Goal: Information Seeking & Learning: Check status

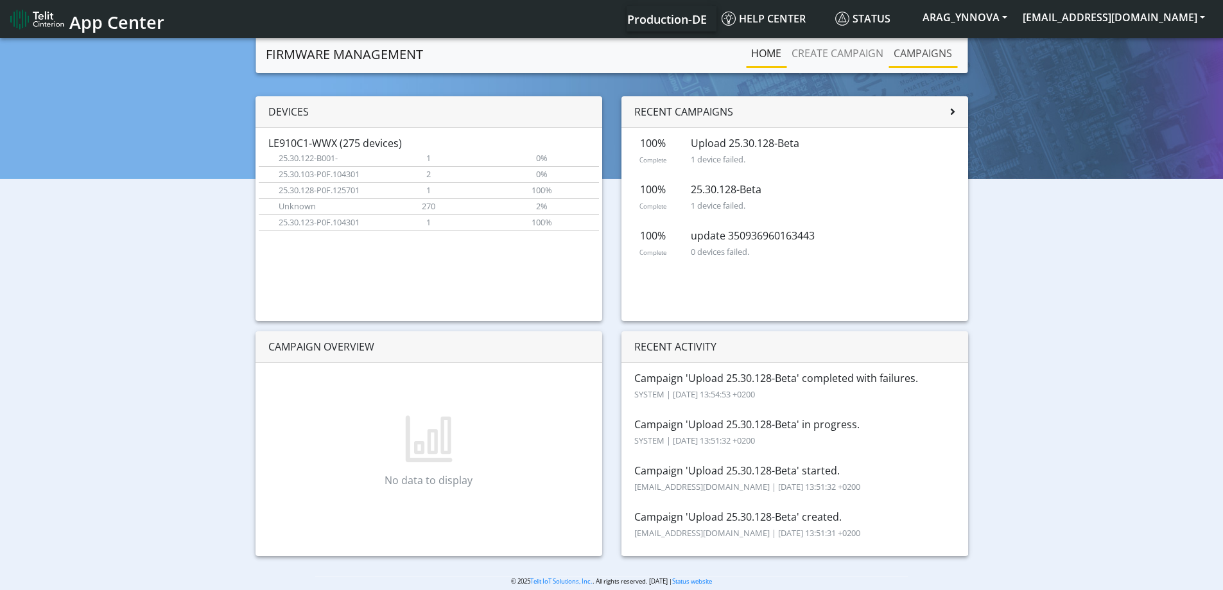
click at [908, 48] on link "Campaigns" at bounding box center [922, 53] width 69 height 26
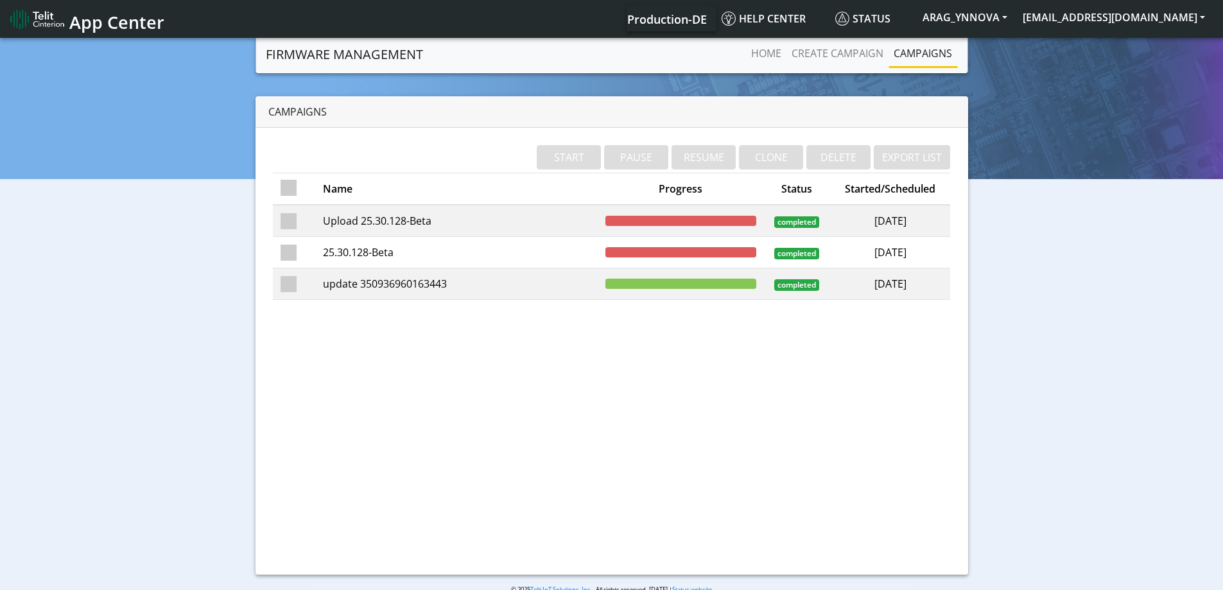
click at [473, 223] on td "Upload 25.30.128-Beta" at bounding box center [456, 221] width 282 height 32
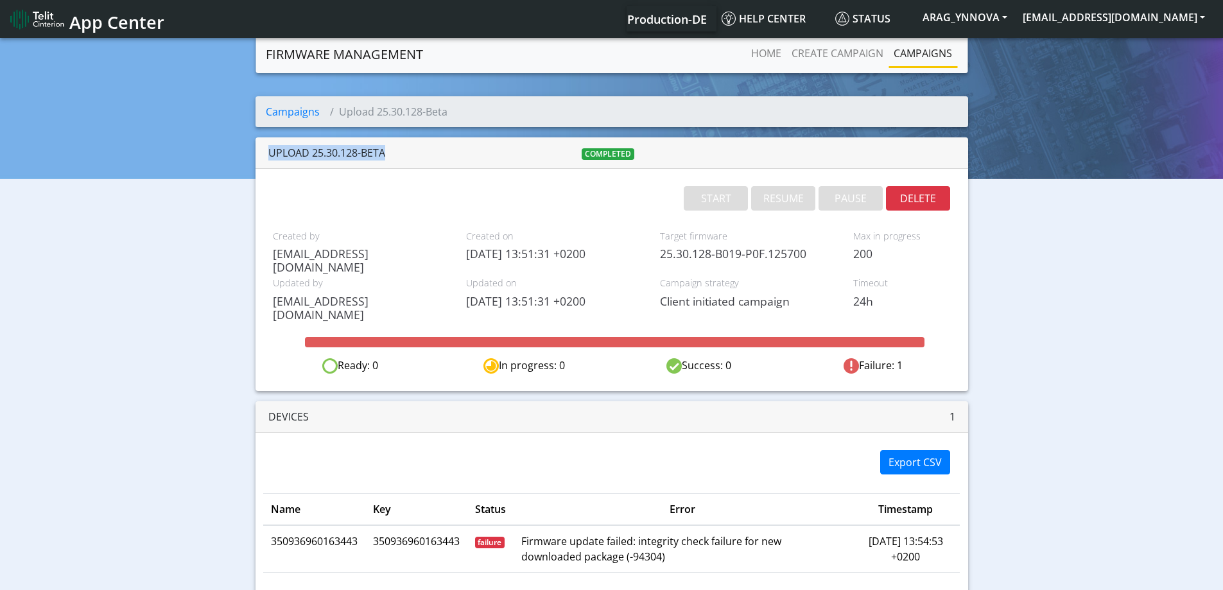
drag, startPoint x: 386, startPoint y: 153, endPoint x: 265, endPoint y: 155, distance: 120.7
click at [265, 155] on div "Upload 25.30.128-Beta completed" at bounding box center [611, 152] width 712 height 31
copy div "Upload 25.30.128-Beta"
click at [929, 192] on button "DELETE" at bounding box center [918, 198] width 64 height 24
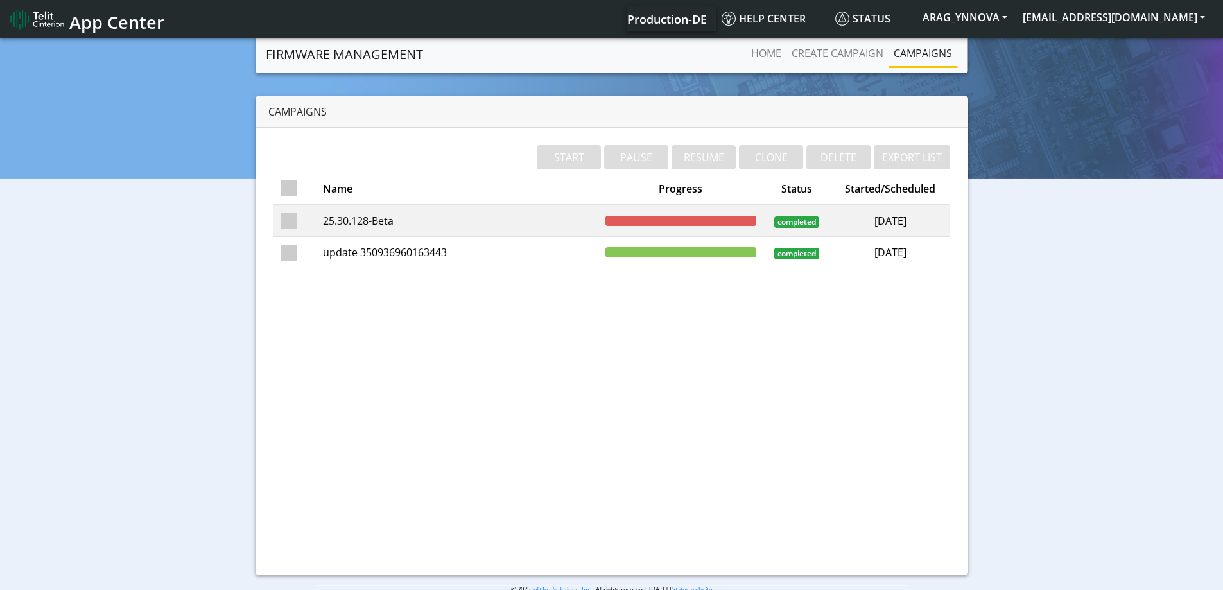
click at [901, 220] on td "2025-09-08" at bounding box center [890, 221] width 120 height 32
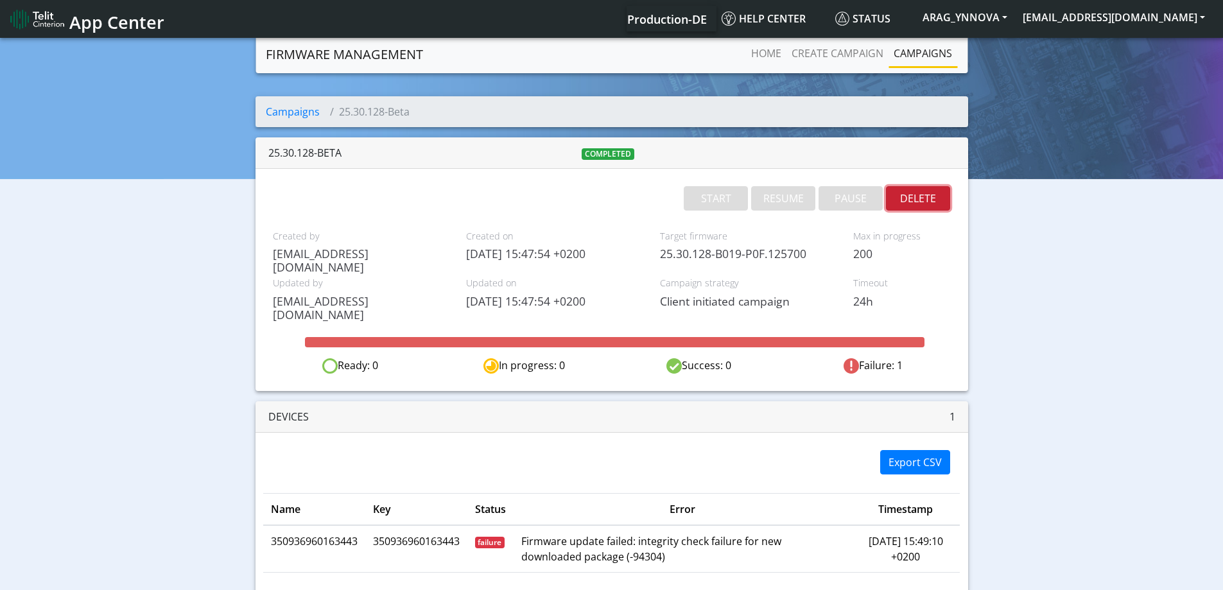
click at [907, 197] on button "DELETE" at bounding box center [918, 198] width 64 height 24
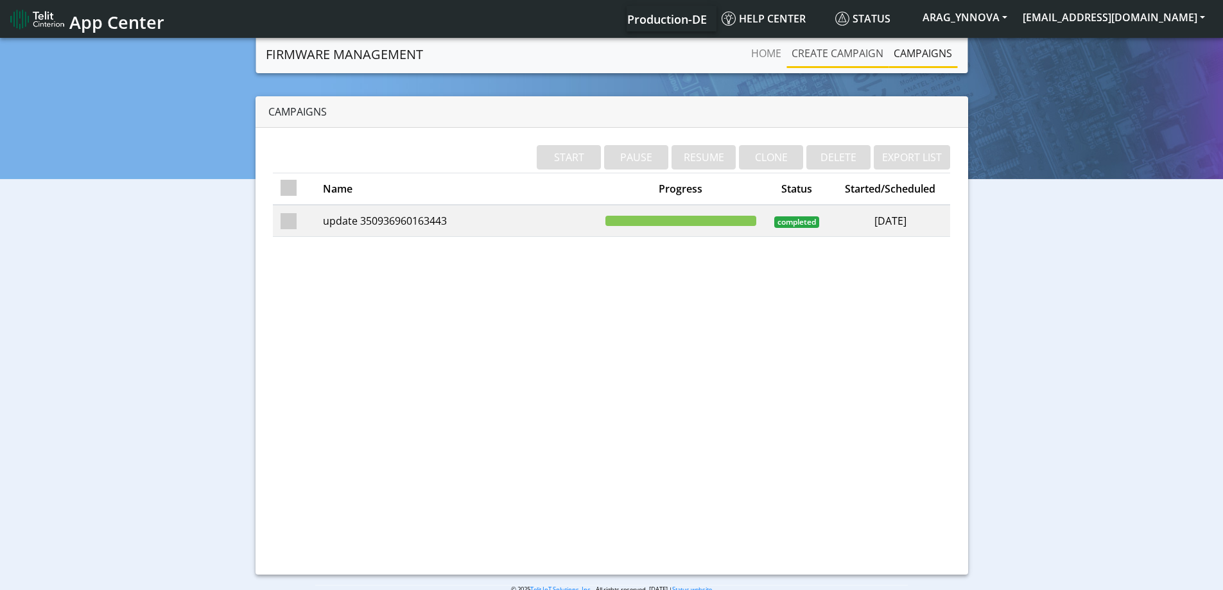
click at [814, 62] on link "Create campaign" at bounding box center [837, 53] width 102 height 26
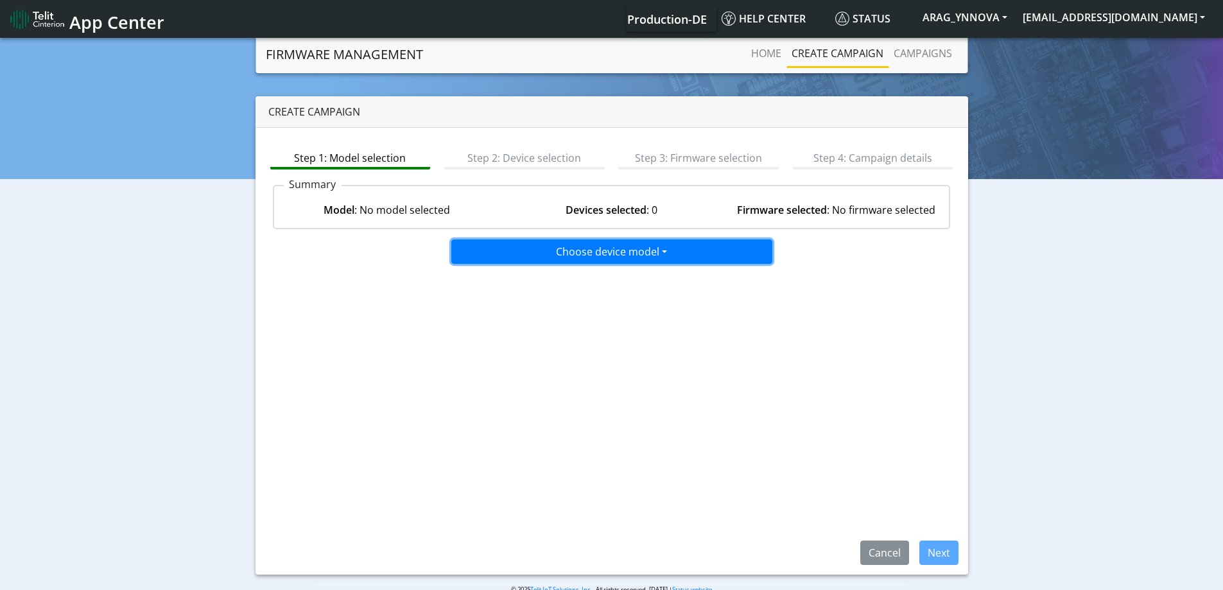
click at [566, 255] on button "Choose device model" at bounding box center [611, 251] width 321 height 24
click at [559, 307] on button "LE910C1-WWX" at bounding box center [612, 299] width 321 height 21
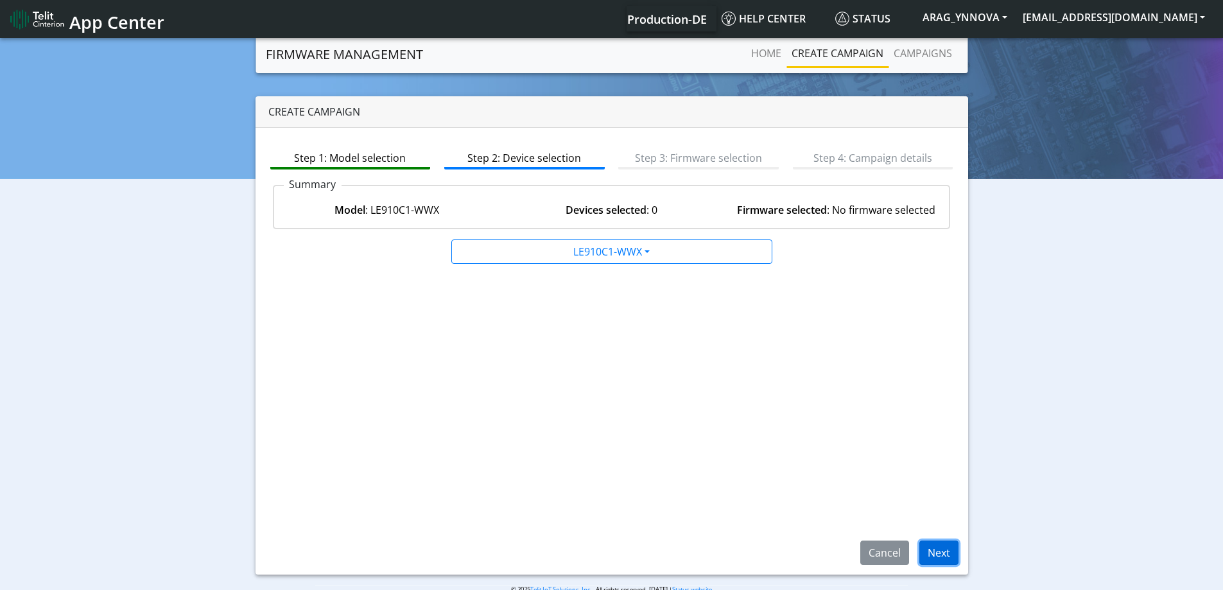
click at [938, 549] on button "Next" at bounding box center [938, 552] width 39 height 24
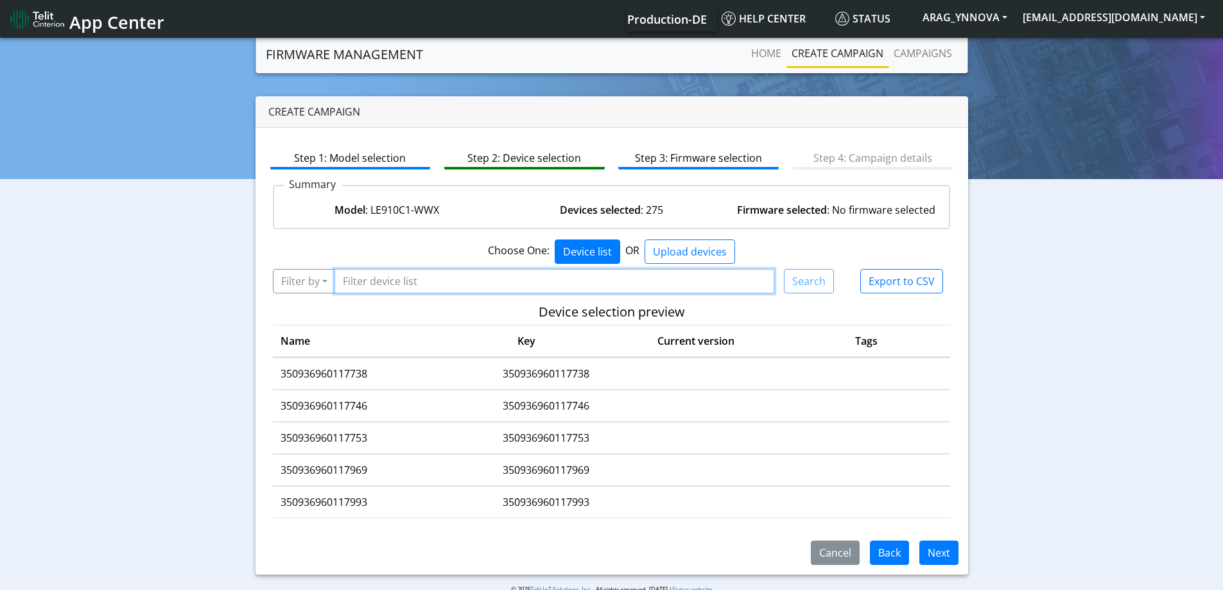
click at [360, 282] on input "Filter device list" at bounding box center [554, 281] width 440 height 24
type input "*163443"
click at [298, 284] on button "Filter by" at bounding box center [304, 281] width 63 height 24
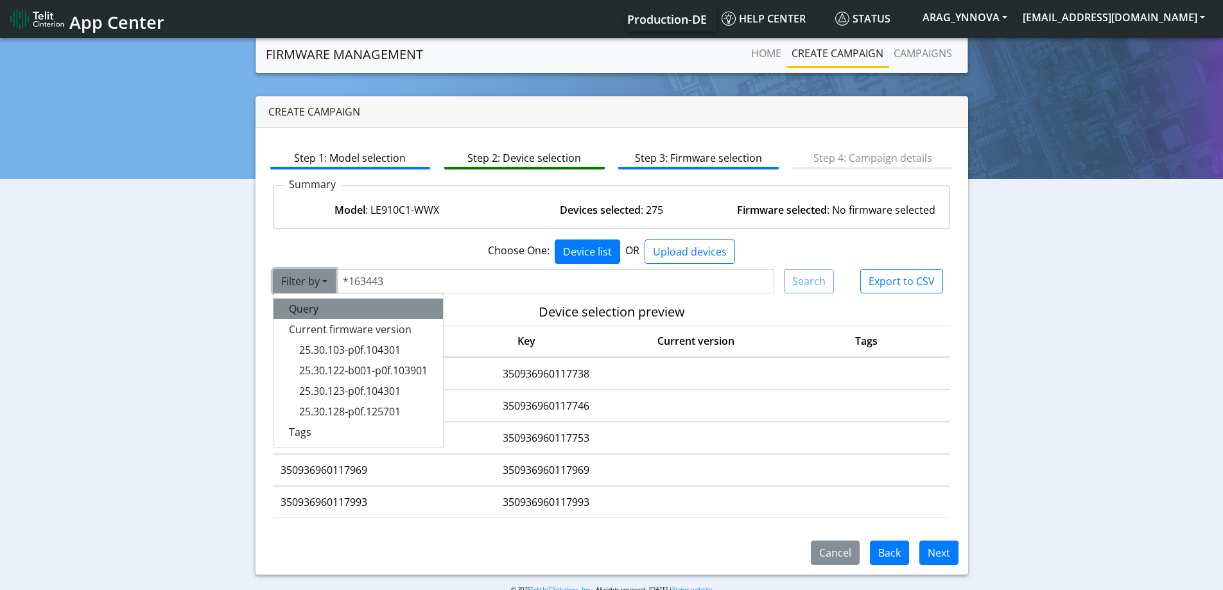
click at [315, 313] on button "Query" at bounding box center [357, 308] width 169 height 21
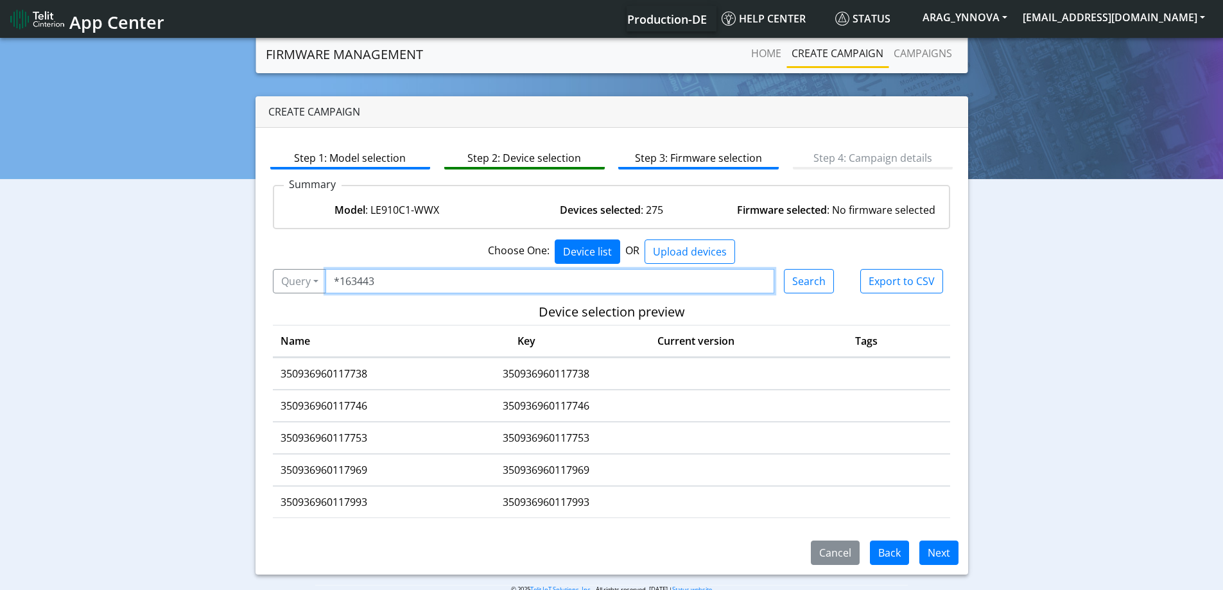
click at [390, 282] on input "*163443" at bounding box center [549, 281] width 449 height 24
click at [802, 286] on button "Search" at bounding box center [809, 281] width 50 height 24
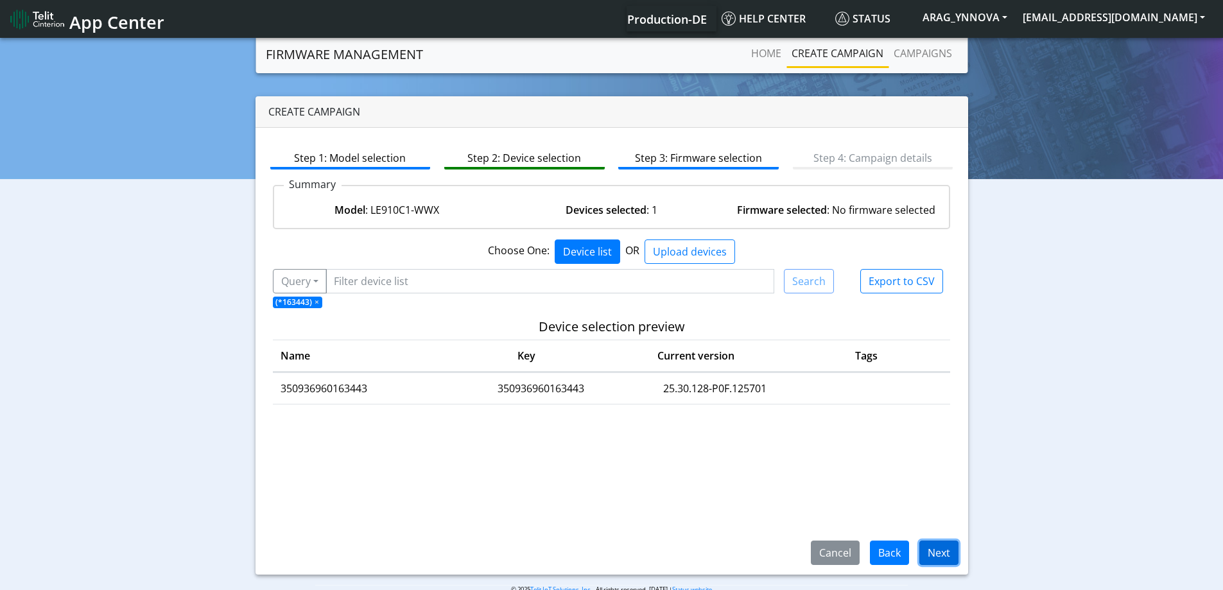
click at [926, 556] on button "Next" at bounding box center [938, 552] width 39 height 24
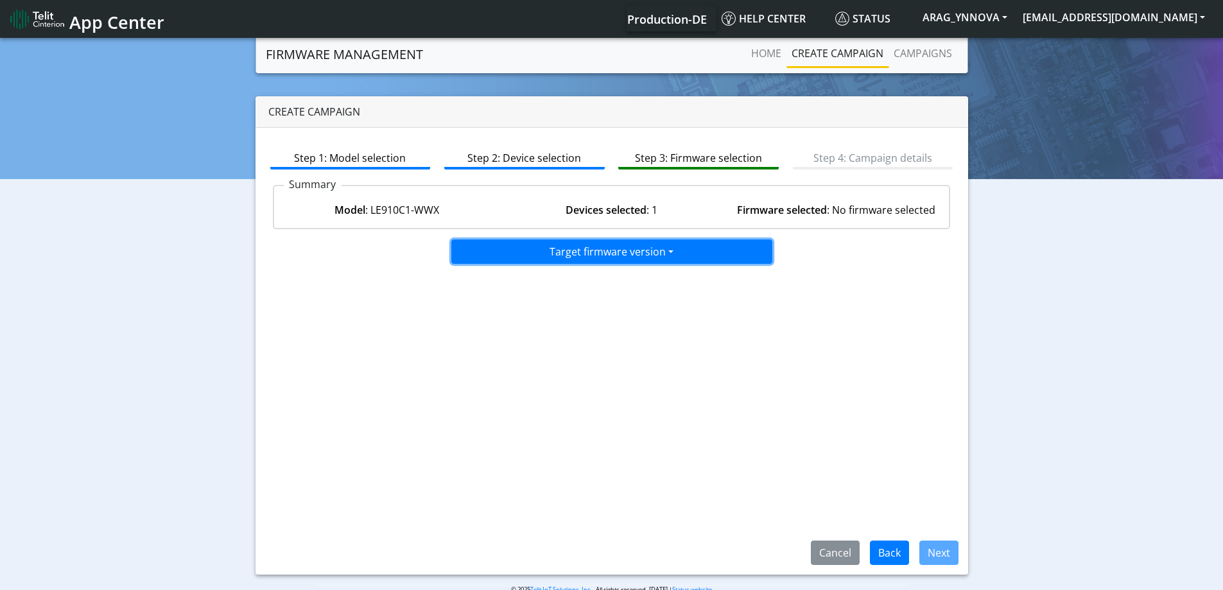
click at [640, 264] on button "Target firmware version" at bounding box center [611, 251] width 321 height 24
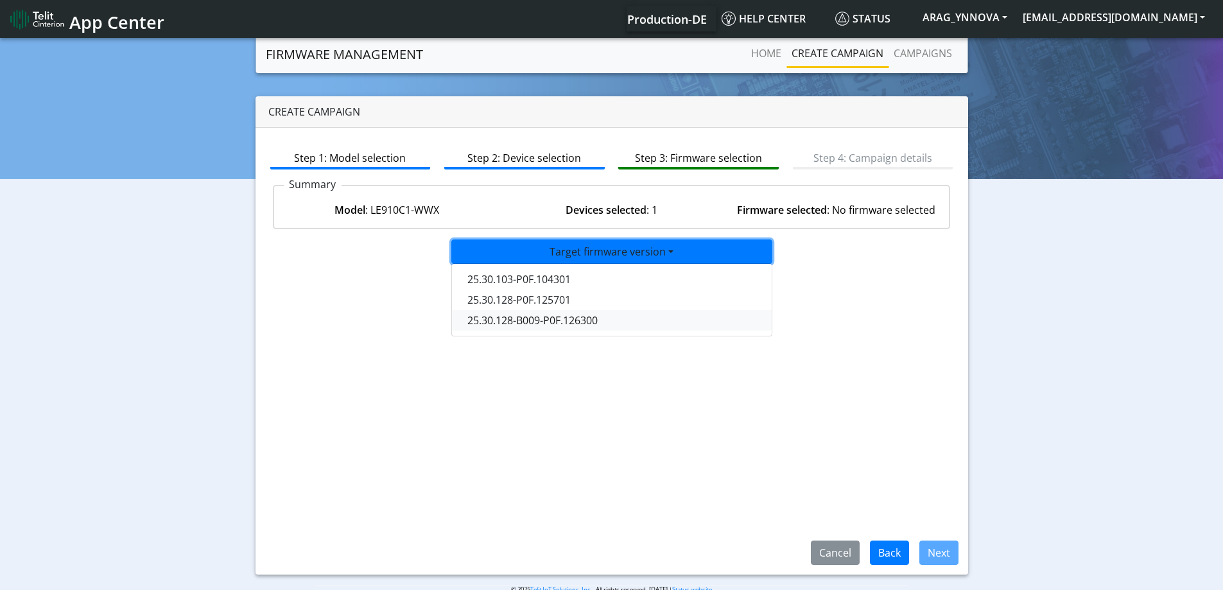
click at [626, 321] on button "25.30.128-B009-P0F.126300" at bounding box center [612, 320] width 321 height 21
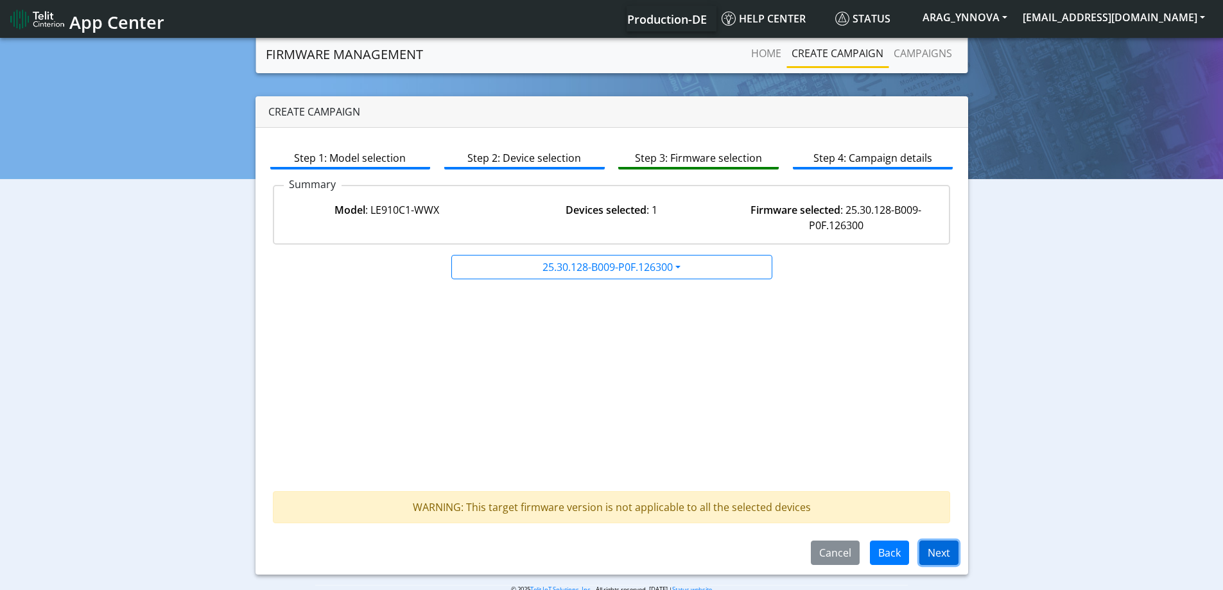
click at [929, 544] on button "Next" at bounding box center [938, 552] width 39 height 24
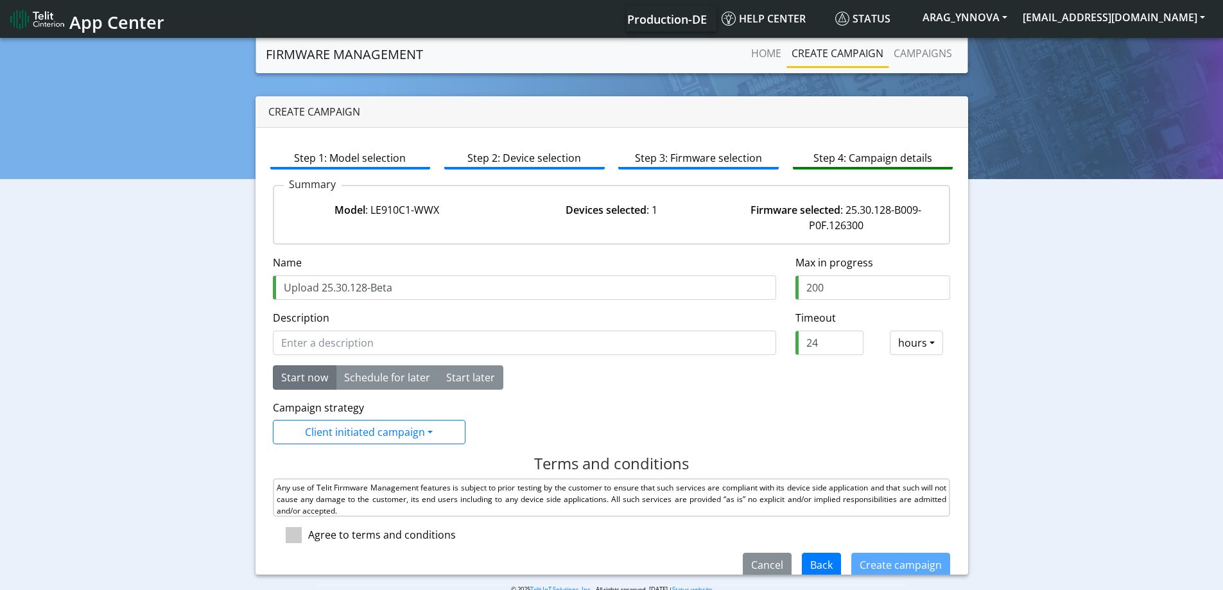
drag, startPoint x: 372, startPoint y: 291, endPoint x: 426, endPoint y: 275, distance: 56.4
click at [405, 290] on input "Upload 25.30.128-Beta" at bounding box center [524, 287] width 503 height 24
type input "Upload 25.30.128-B009"
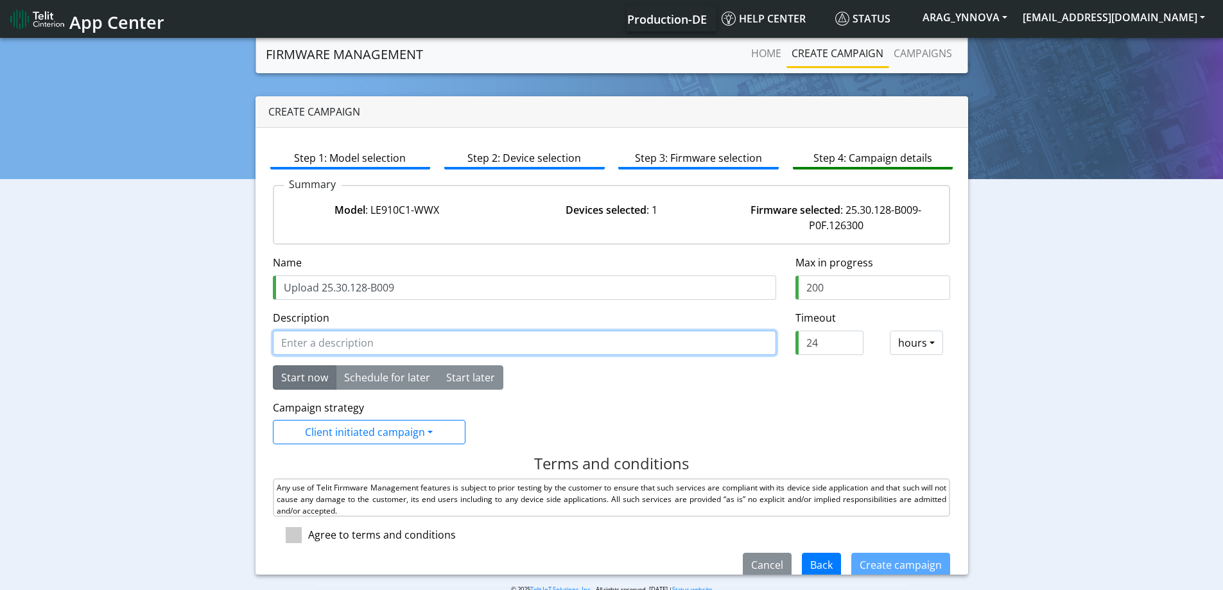
click at [352, 345] on input "Description" at bounding box center [524, 343] width 503 height 24
click at [321, 344] on input "Beta for IPPASSTH feature" at bounding box center [524, 343] width 503 height 24
type input "Beta for testing IPPASSTH feature"
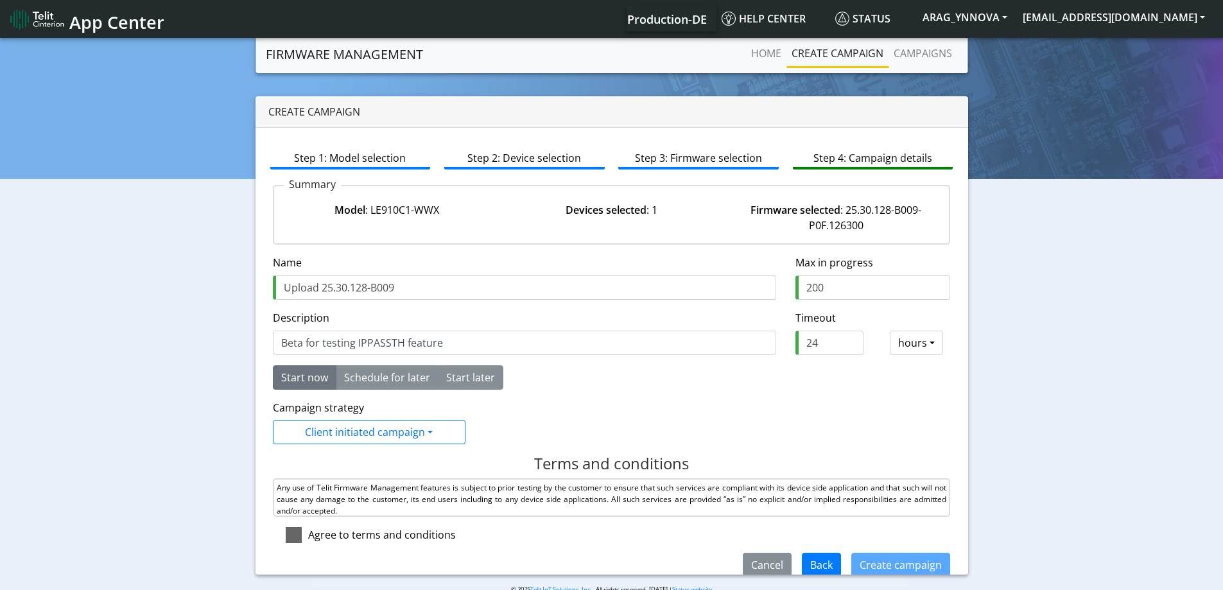
click at [288, 536] on span at bounding box center [294, 535] width 16 height 16
click at [308, 535] on input "checkbox" at bounding box center [312, 531] width 8 height 8
checkbox input "true"
click at [886, 558] on button "Create campaign" at bounding box center [900, 565] width 99 height 24
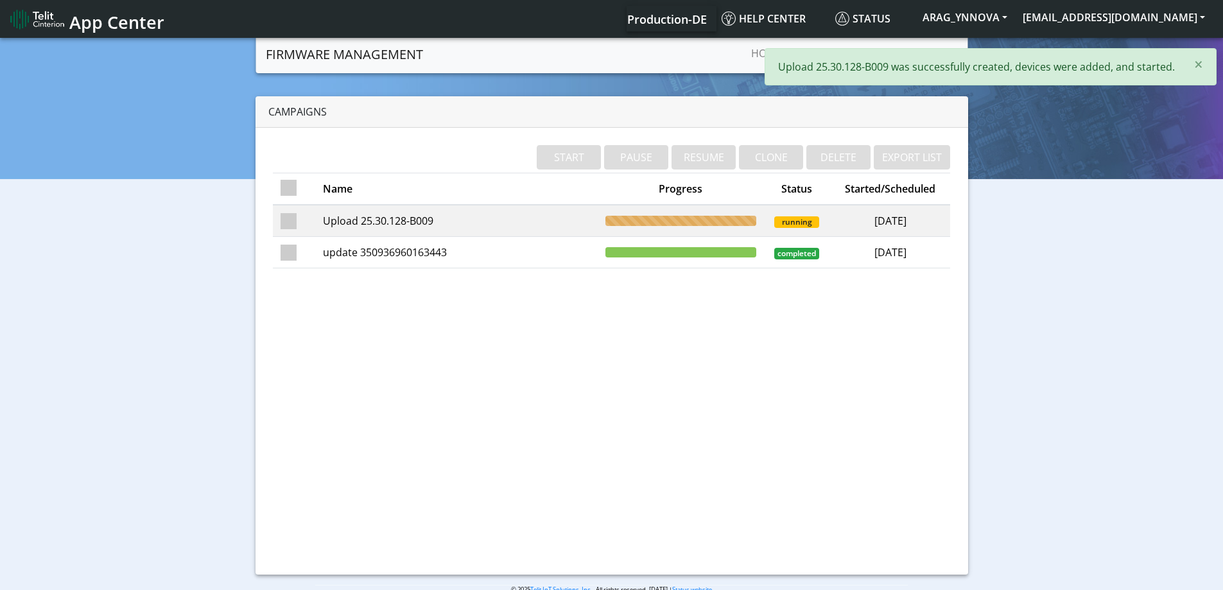
click at [361, 219] on td "Upload 25.30.128-B009" at bounding box center [456, 221] width 282 height 32
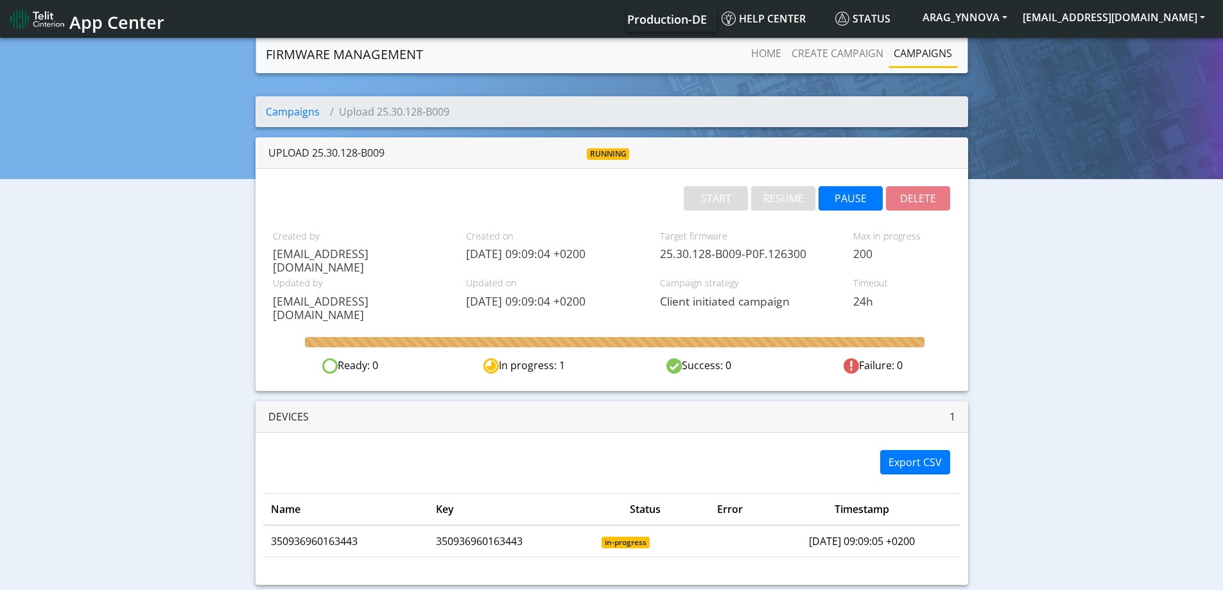
click at [938, 278] on span "Timeout" at bounding box center [901, 283] width 97 height 14
click at [924, 54] on link "Campaigns" at bounding box center [922, 53] width 69 height 26
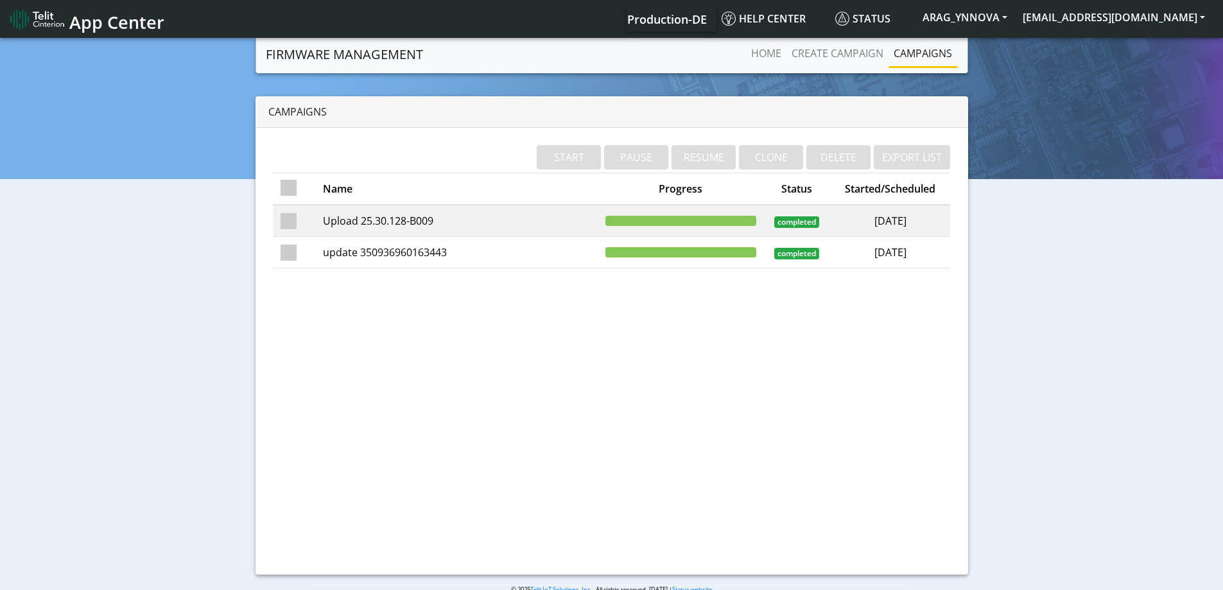
click at [395, 223] on td "Upload 25.30.128-B009" at bounding box center [456, 221] width 282 height 32
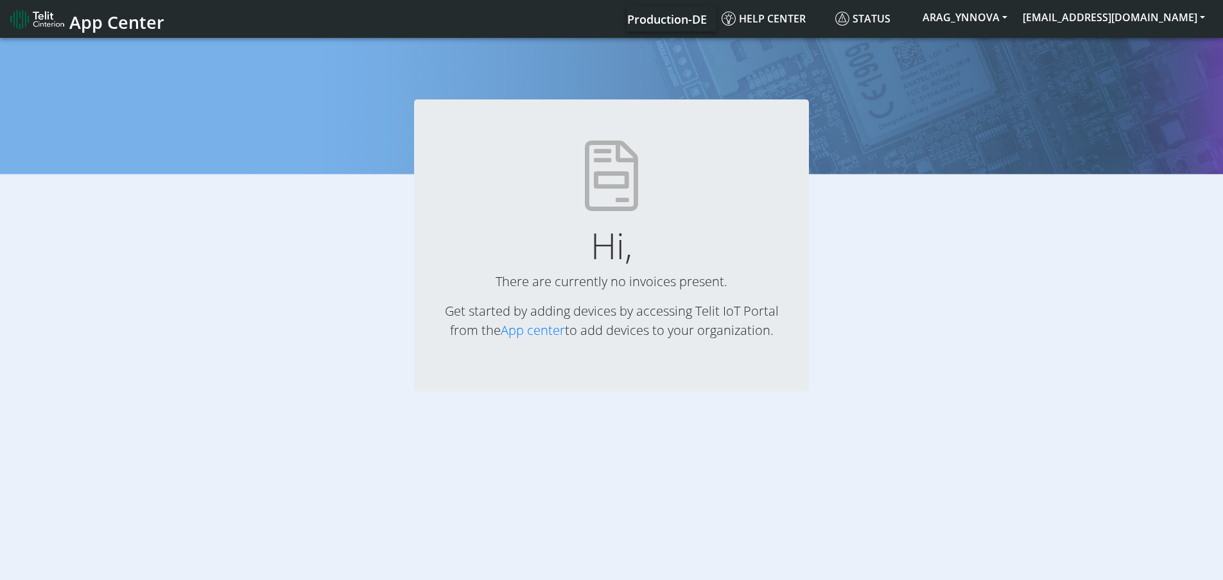
click at [902, 72] on div "Hi, There are currently no invoices present. Get started by adding devices by a…" at bounding box center [611, 223] width 1242 height 377
click at [557, 328] on link "App center" at bounding box center [533, 330] width 64 height 17
click at [109, 18] on span "App Center" at bounding box center [116, 22] width 95 height 24
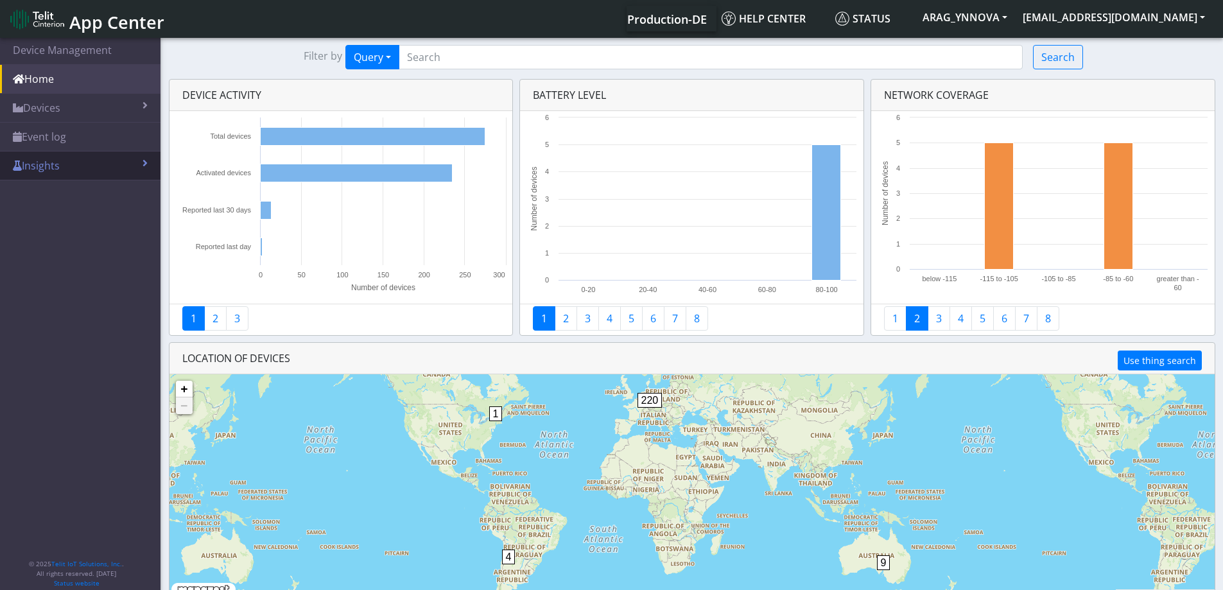
click at [136, 166] on link "Insights" at bounding box center [80, 165] width 160 height 28
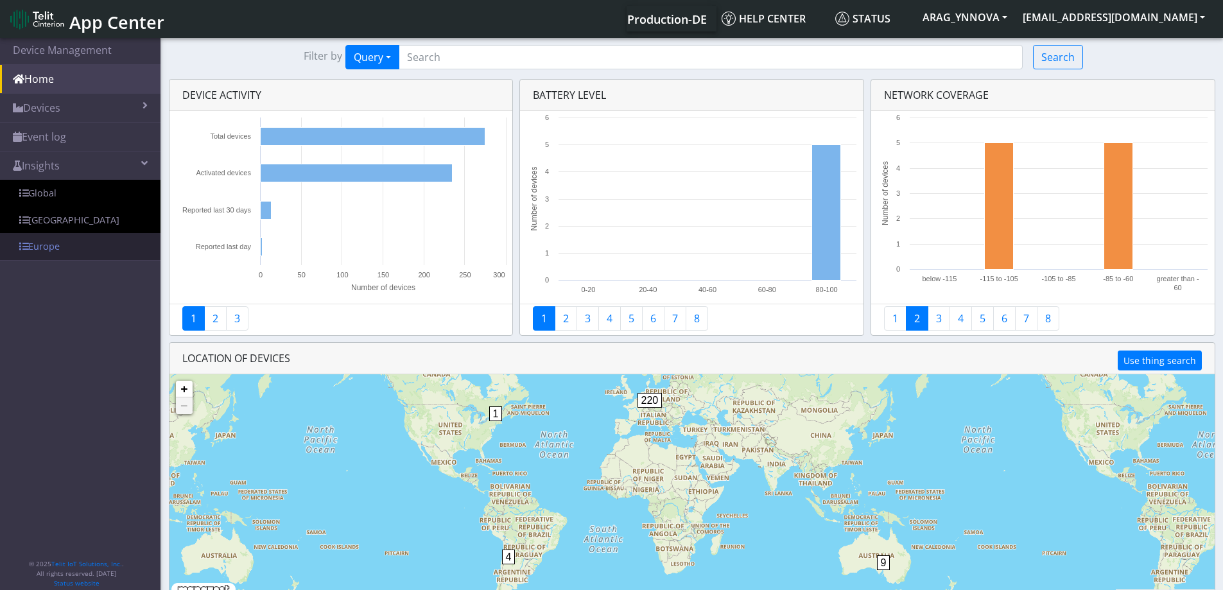
click at [96, 249] on link "Europe" at bounding box center [80, 246] width 160 height 27
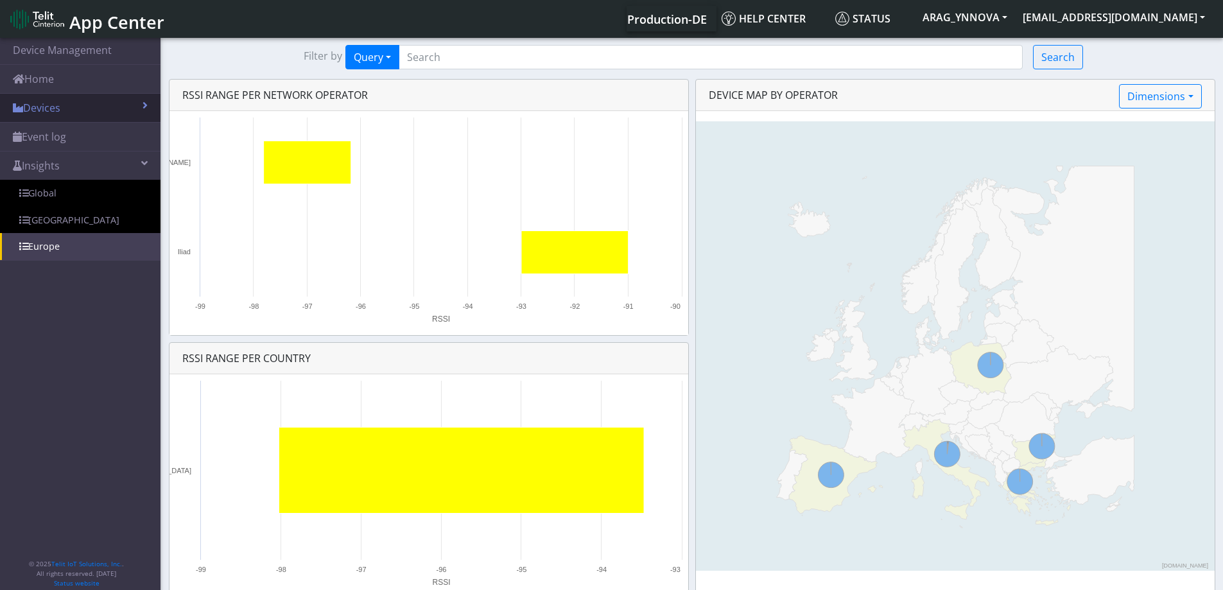
click at [131, 114] on link "Devices" at bounding box center [80, 108] width 160 height 28
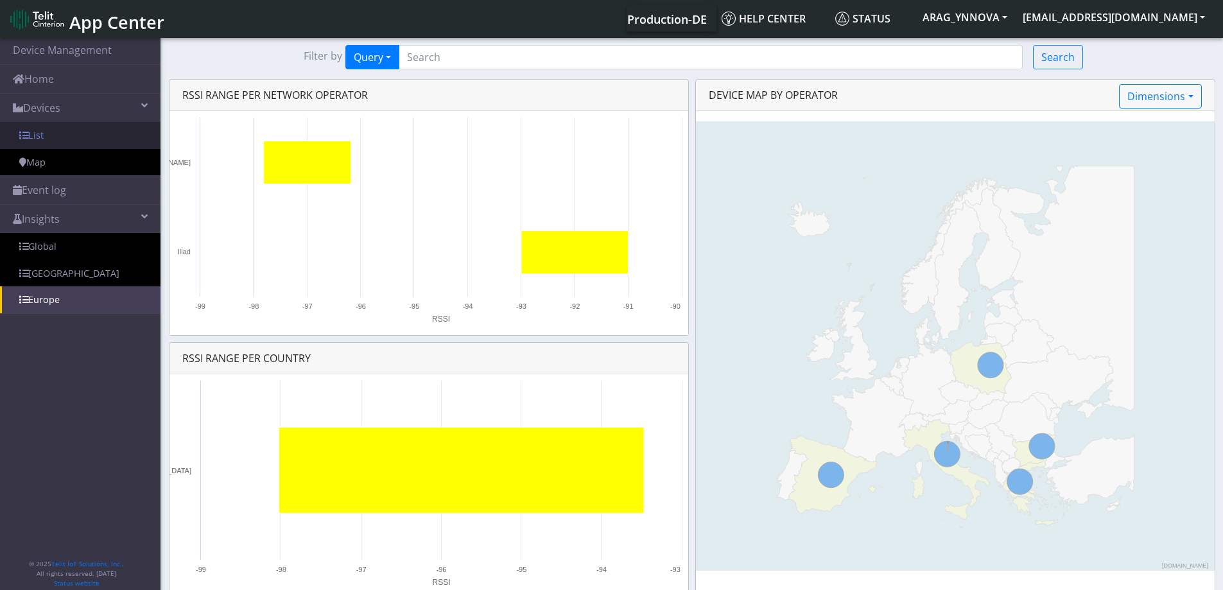
click at [123, 136] on link "List" at bounding box center [80, 135] width 160 height 27
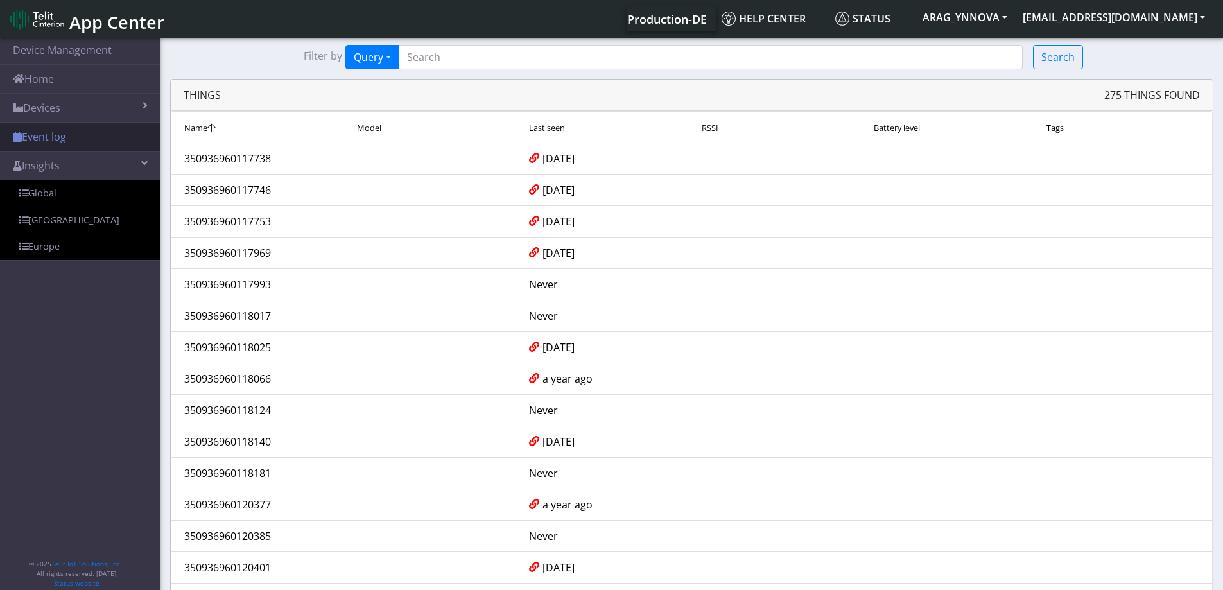
click at [110, 132] on link "Event log" at bounding box center [80, 137] width 160 height 28
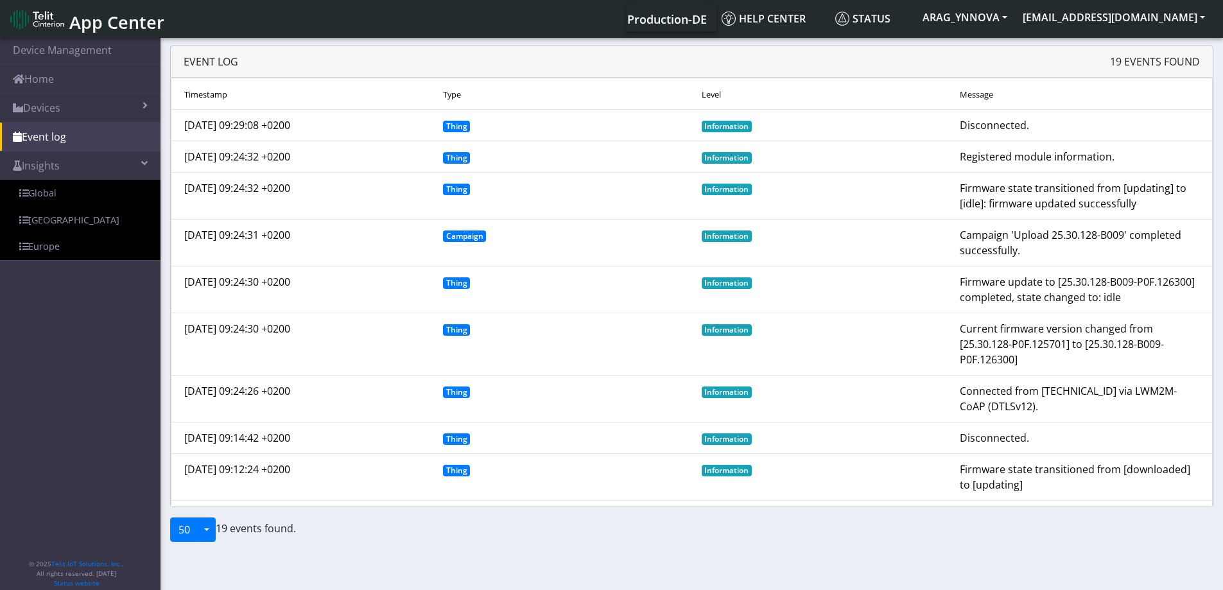
click at [121, 26] on span "App Center" at bounding box center [116, 22] width 95 height 24
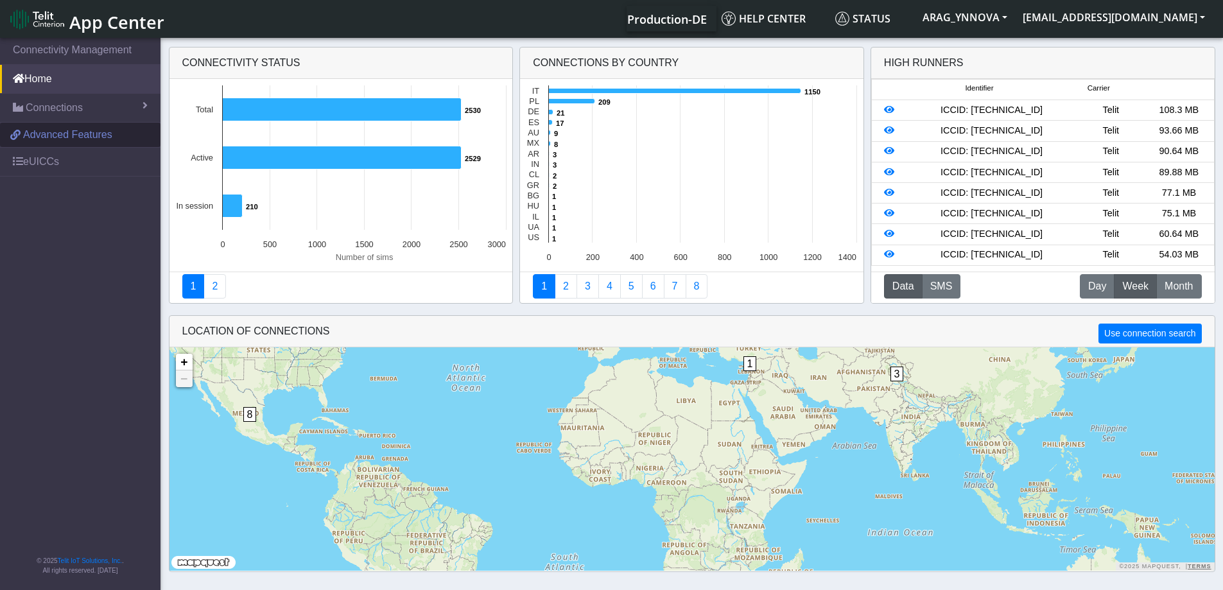
click at [116, 130] on link "Advanced Features" at bounding box center [80, 135] width 160 height 24
click at [60, 119] on link "Connections" at bounding box center [80, 108] width 160 height 28
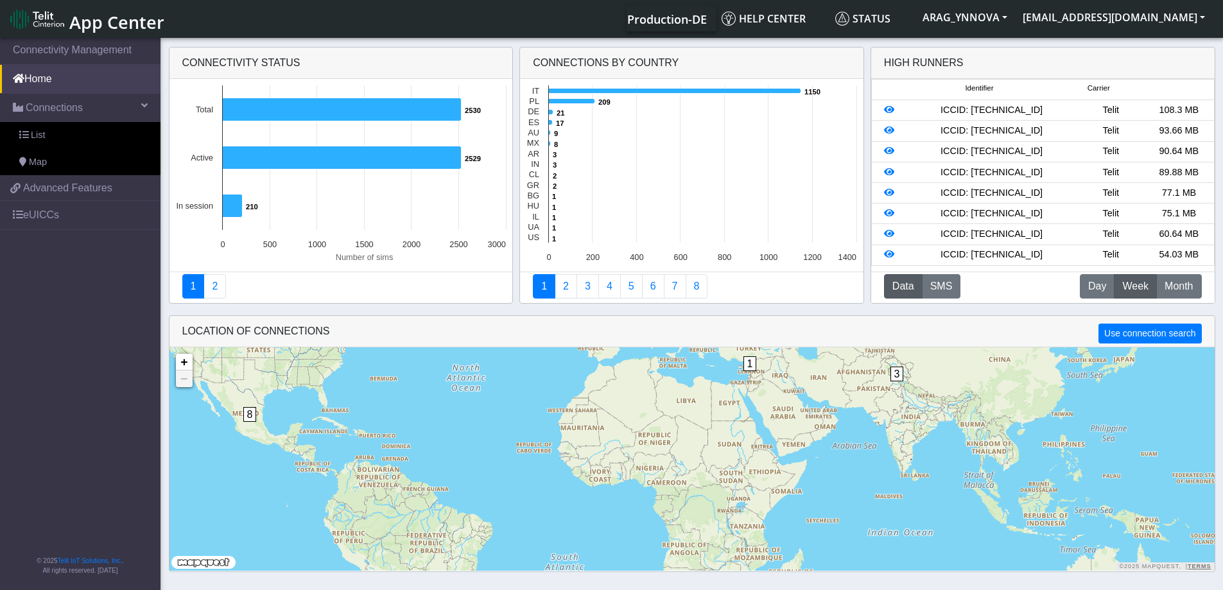
click at [1131, 285] on span "Week" at bounding box center [1135, 286] width 26 height 15
click at [1188, 284] on span "Month" at bounding box center [1178, 286] width 28 height 15
click at [887, 108] on icon at bounding box center [889, 109] width 10 height 9
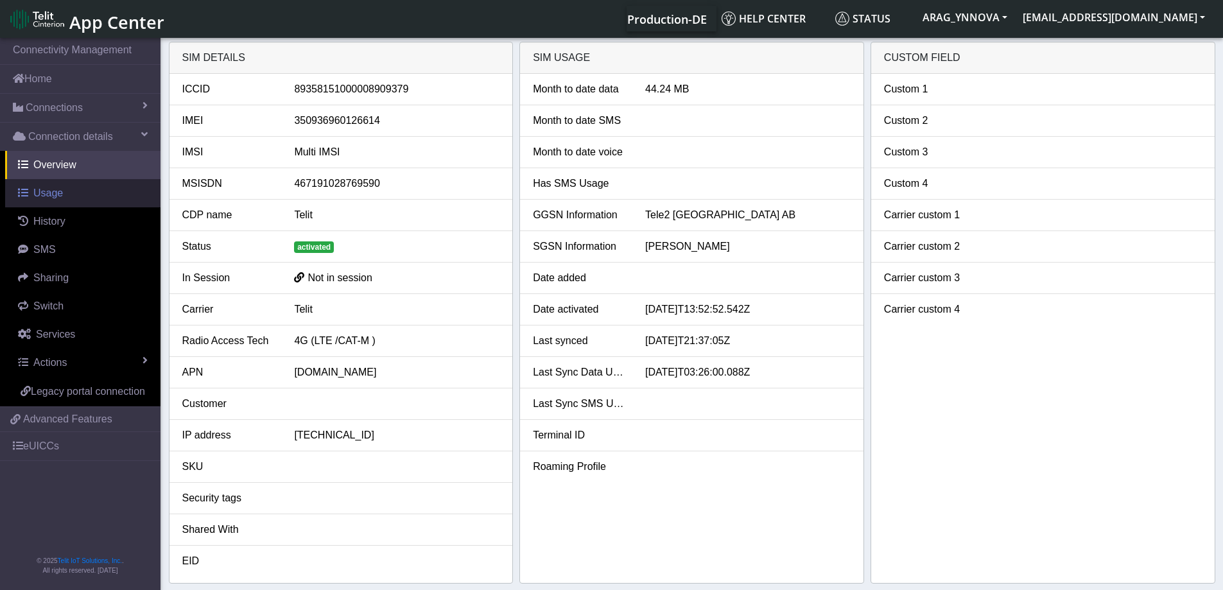
click at [64, 196] on link "Usage" at bounding box center [82, 193] width 155 height 28
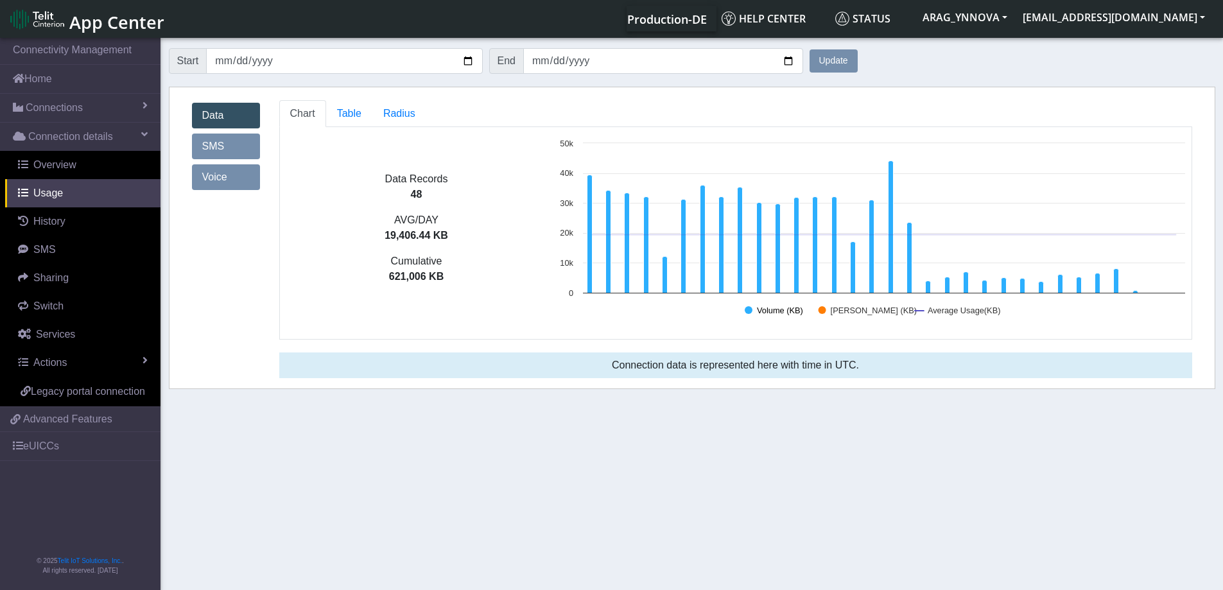
click at [762, 310] on text "Volume (KB)" at bounding box center [780, 310] width 46 height 10
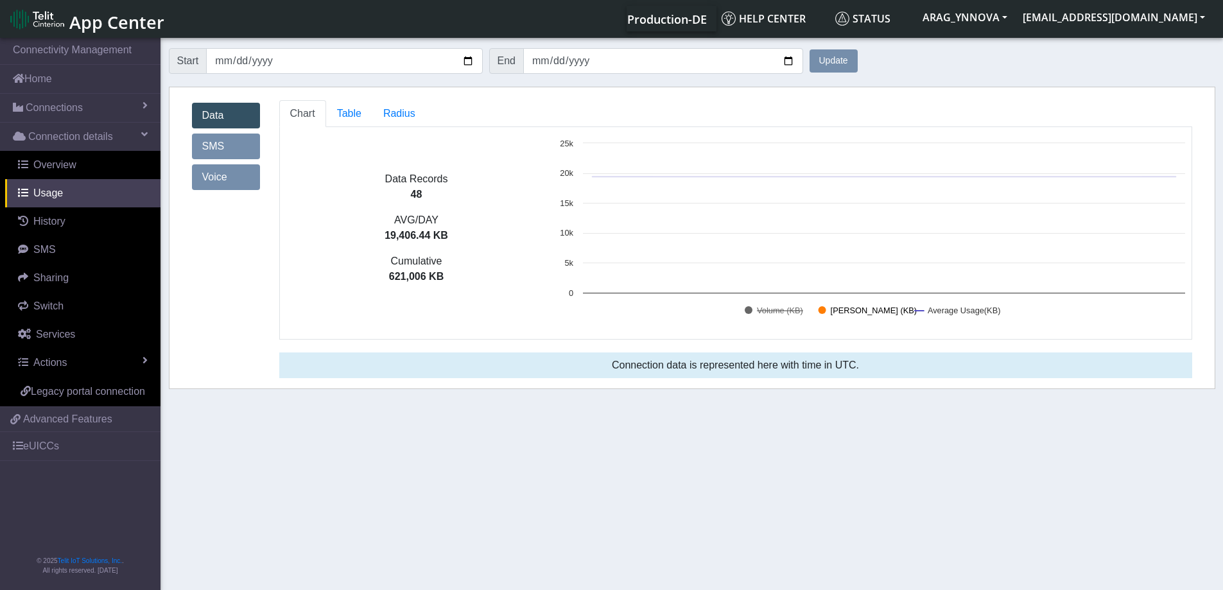
click at [842, 314] on text "[PERSON_NAME] (KB)" at bounding box center [873, 310] width 86 height 10
click at [843, 310] on text "[PERSON_NAME] (KB)" at bounding box center [873, 310] width 86 height 10
click at [937, 311] on text "Average Usage(KB)" at bounding box center [963, 310] width 73 height 10
click at [891, 313] on text "[PERSON_NAME] (KB)" at bounding box center [873, 310] width 86 height 10
click at [771, 308] on text "Volume (KB)" at bounding box center [780, 310] width 46 height 10
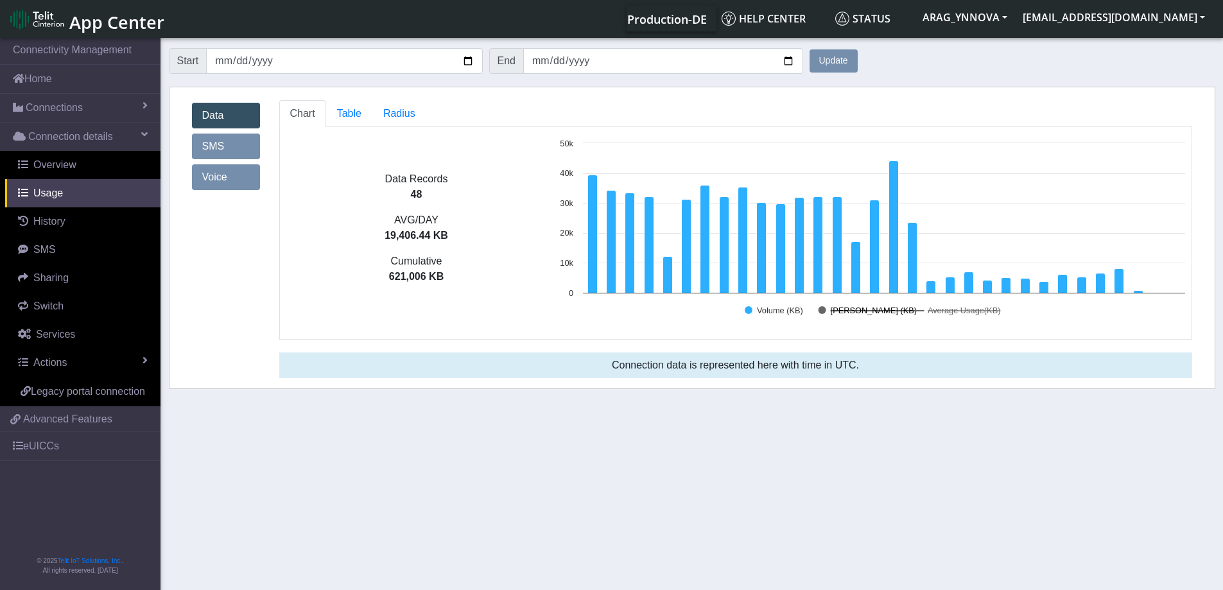
click at [885, 312] on text "[PERSON_NAME] (KB)" at bounding box center [873, 310] width 86 height 10
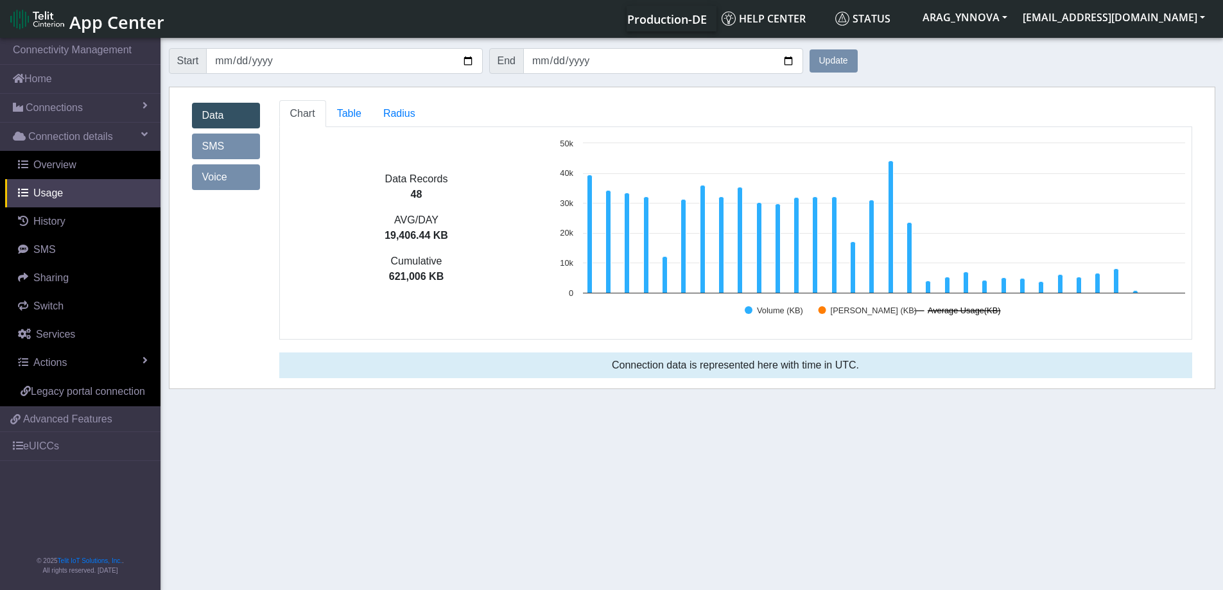
click at [938, 306] on text "Average Usage(KB)" at bounding box center [963, 310] width 73 height 10
click at [356, 122] on link "Table" at bounding box center [349, 113] width 46 height 27
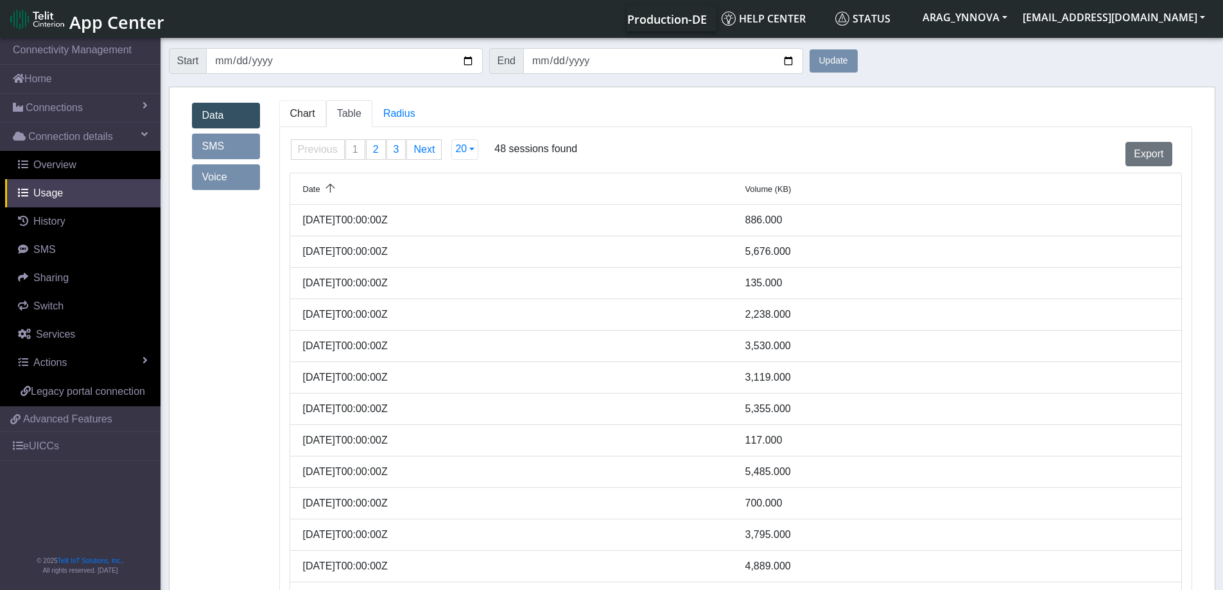
click at [318, 114] on link "Chart" at bounding box center [302, 113] width 47 height 27
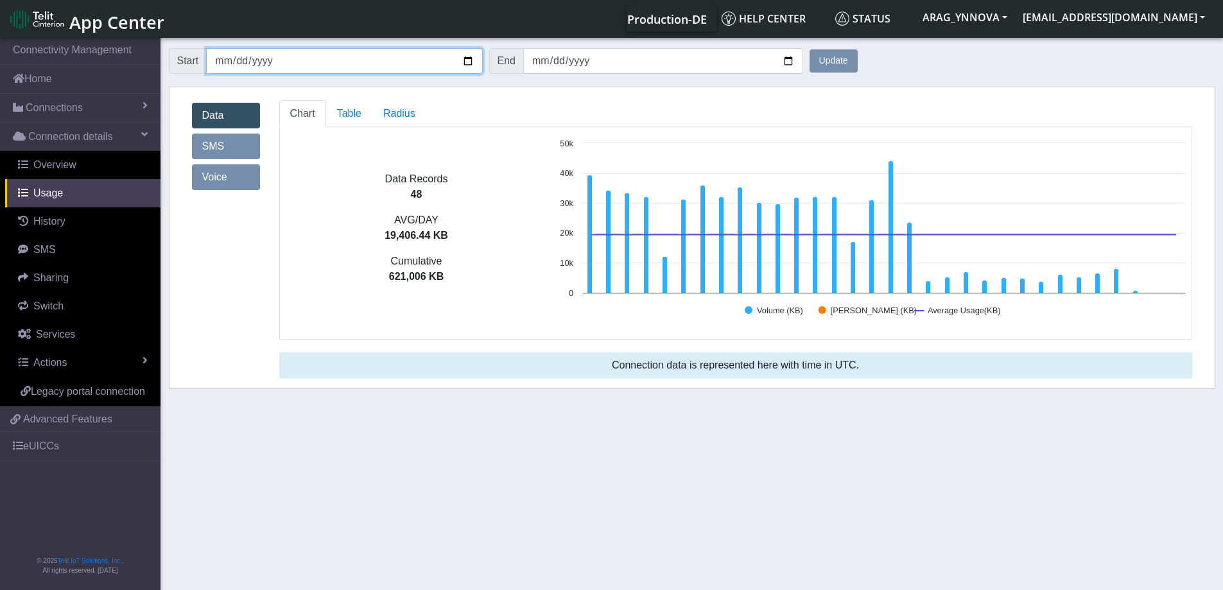
click at [292, 64] on input "[DATE]" at bounding box center [344, 61] width 276 height 26
click at [471, 58] on input "[DATE]" at bounding box center [344, 61] width 276 height 26
click at [836, 58] on button "Update" at bounding box center [833, 60] width 48 height 23
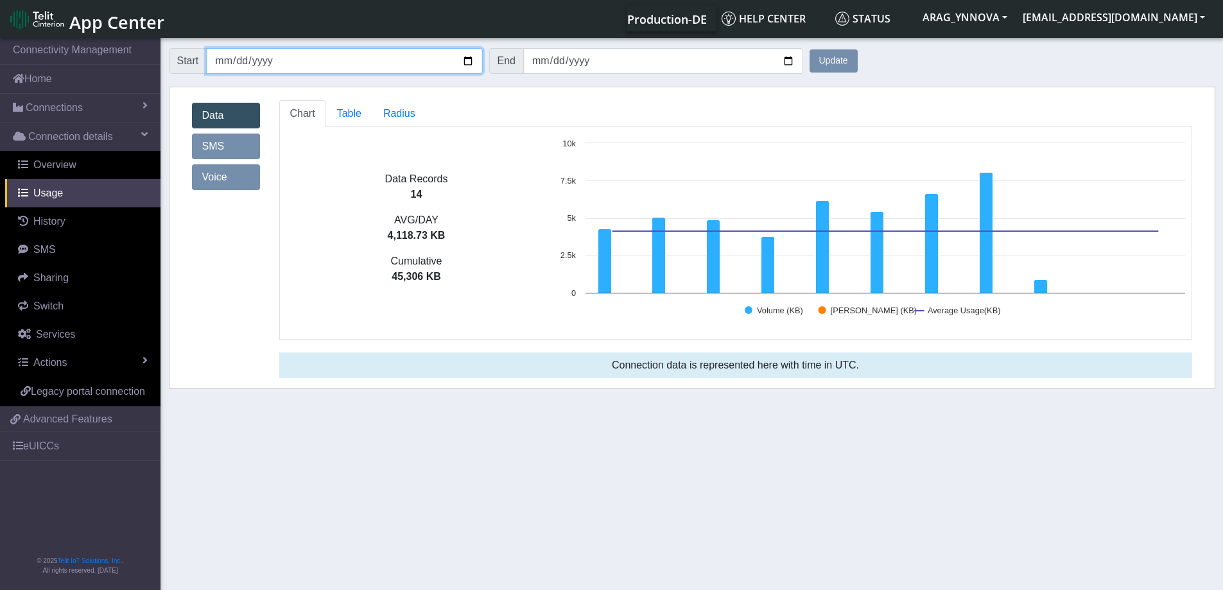
click at [468, 62] on input "[DATE]" at bounding box center [344, 61] width 276 height 26
click at [821, 55] on button "Update" at bounding box center [833, 60] width 48 height 23
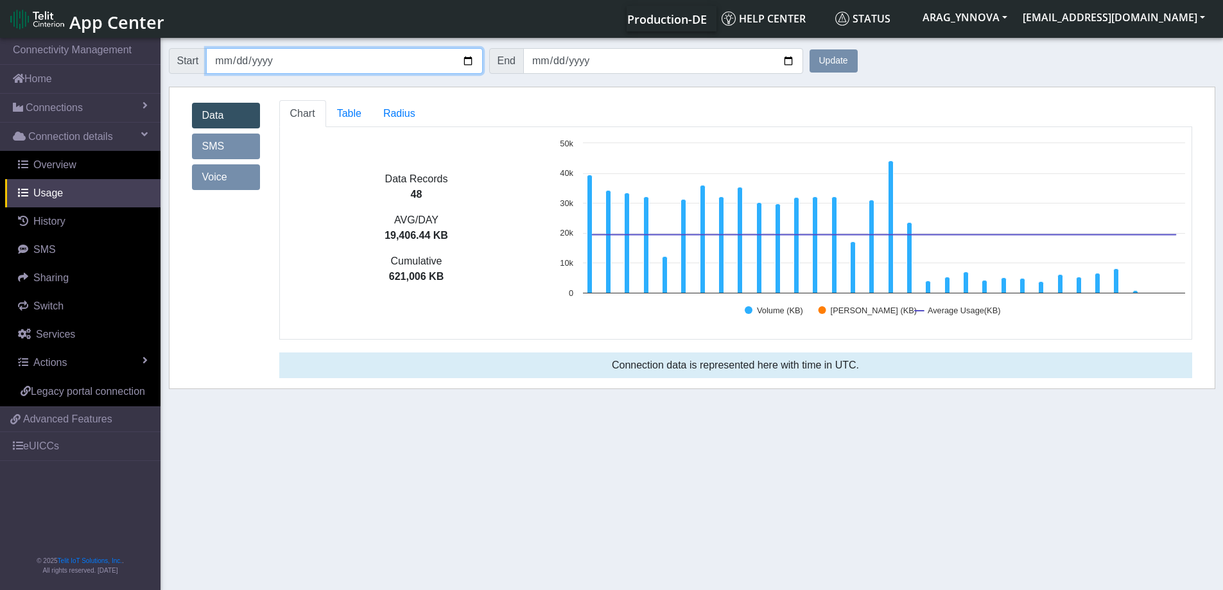
click at [466, 60] on input "[DATE]" at bounding box center [344, 61] width 276 height 26
type input "[DATE]"
click at [827, 64] on button "Update" at bounding box center [833, 60] width 48 height 23
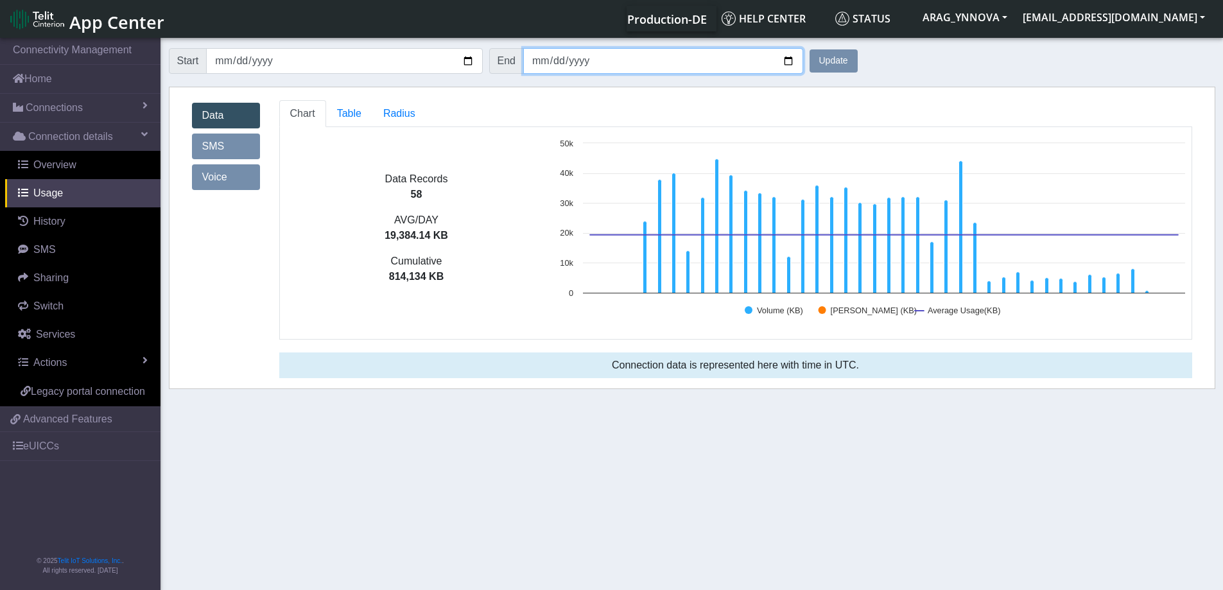
click at [788, 62] on input "[DATE]" at bounding box center [663, 61] width 280 height 26
type input "[DATE]"
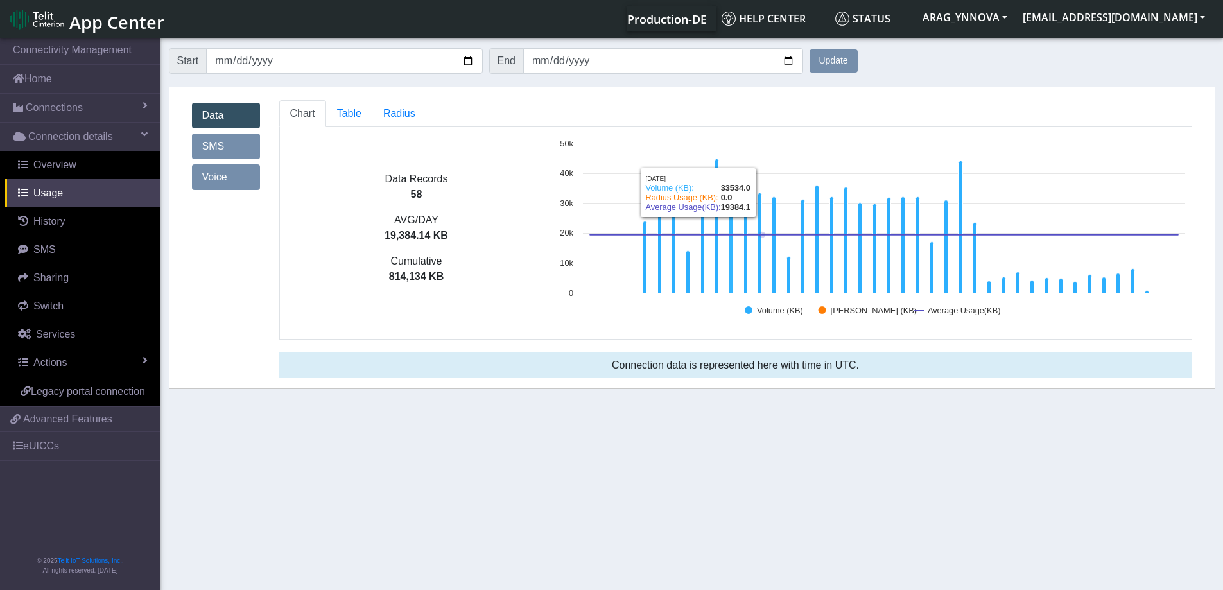
click at [832, 62] on button "Update" at bounding box center [833, 60] width 48 height 23
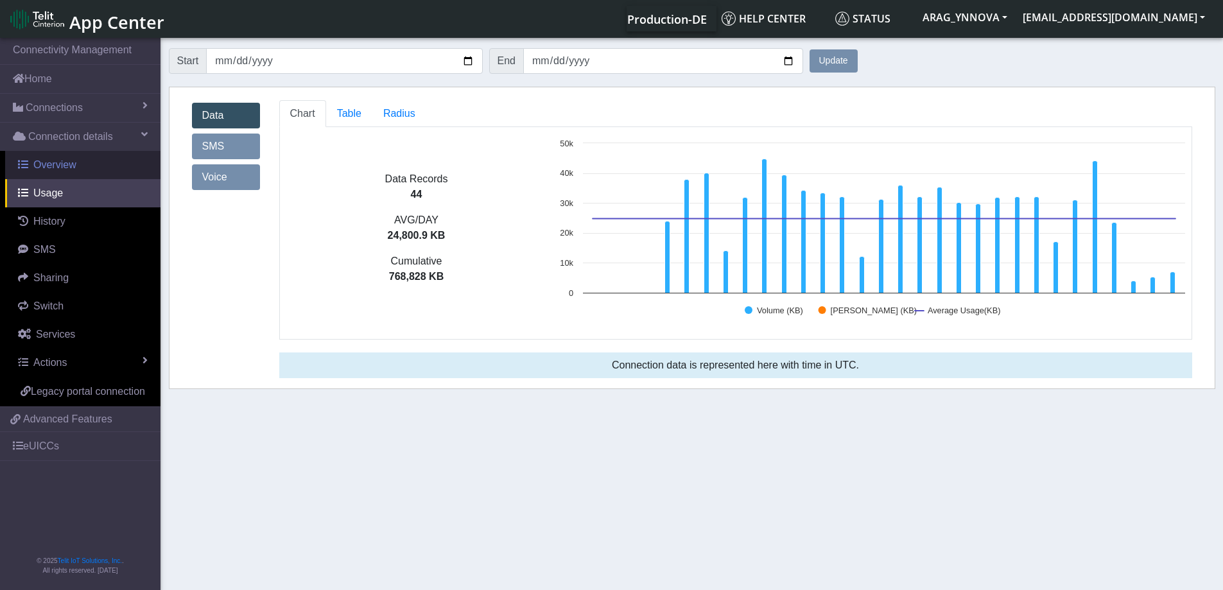
click at [74, 168] on span "Overview" at bounding box center [54, 164] width 43 height 11
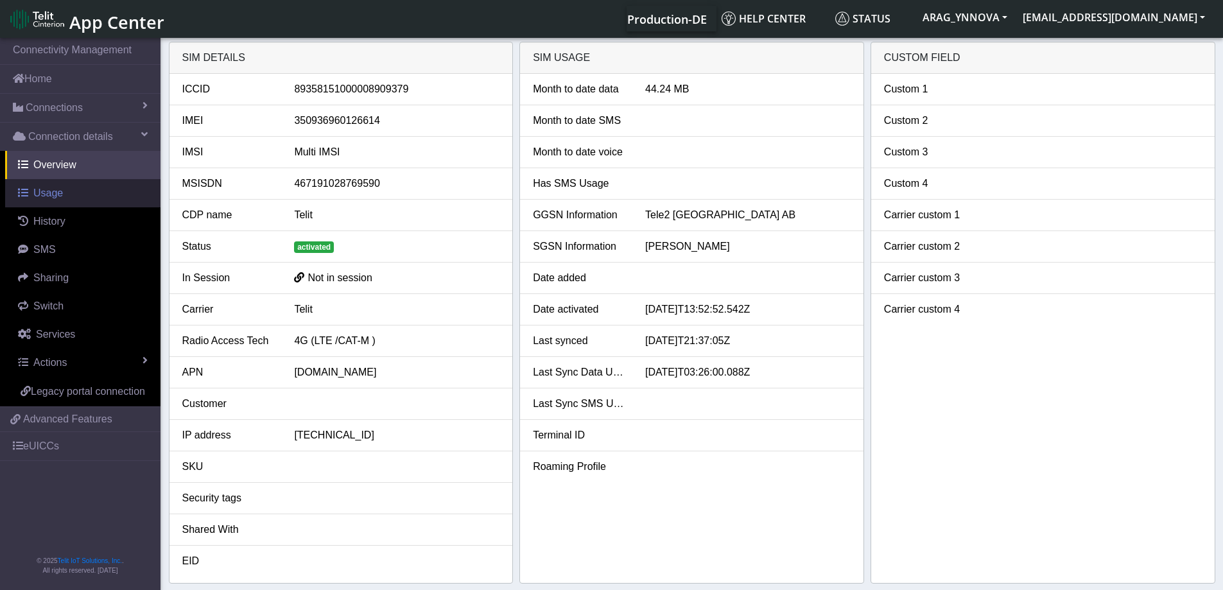
click at [75, 188] on link "Usage" at bounding box center [82, 193] width 155 height 28
